Goal: Information Seeking & Learning: Learn about a topic

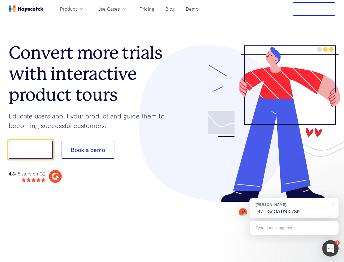
click at [172, 131] on div at bounding box center [254, 123] width 164 height 157
click at [77, 9] on span "Product" at bounding box center [68, 8] width 17 height 7
click at [120, 9] on span "Use Cases" at bounding box center [109, 8] width 22 height 7
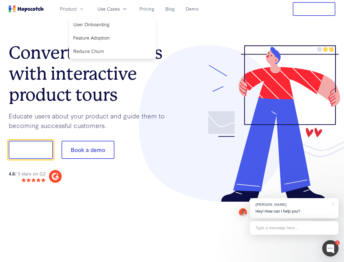
click at [314, 9] on button "Free Trial" at bounding box center [314, 9] width 43 height 14
click at [31, 150] on button "Show me!" at bounding box center [31, 150] width 44 height 18
click at [88, 150] on button "Book a demo" at bounding box center [88, 150] width 53 height 18
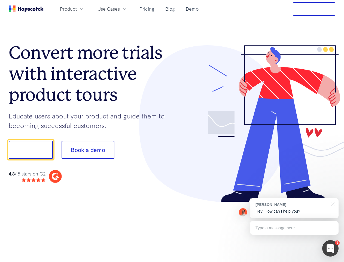
click at [331, 248] on div at bounding box center [330, 248] width 16 height 16
click at [294, 208] on div "[PERSON_NAME] Hey! How can I help you?" at bounding box center [294, 208] width 89 height 20
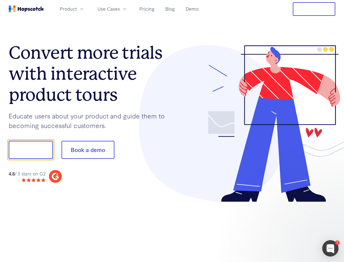
click at [332, 203] on div at bounding box center [288, 149] width 102 height 182
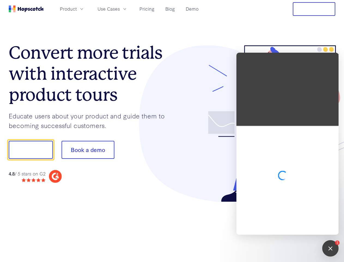
click at [294, 228] on div at bounding box center [288, 180] width 102 height 109
